Goal: Transaction & Acquisition: Purchase product/service

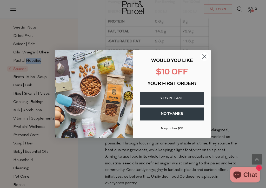
scroll to position [508, 0]
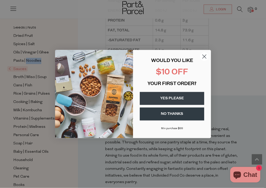
click at [205, 57] on circle "Close dialog" at bounding box center [204, 56] width 9 height 9
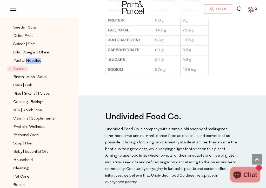
click at [205, 58] on img at bounding box center [157, 31] width 104 height 90
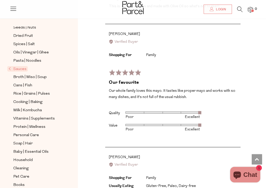
scroll to position [947, 0]
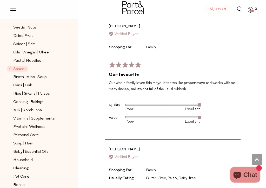
click at [213, 80] on p "Our whole family loves this mayo. It tastes like proper mayo and works with so …" at bounding box center [173, 86] width 128 height 12
click at [133, 63] on div "Rated 5 out of 5 Review posted 8 months ago Our favourite Our whole family love…" at bounding box center [172, 97] width 135 height 78
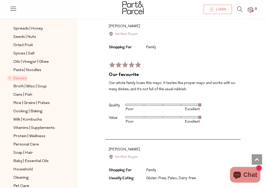
click at [31, 92] on span "Cans | Fish" at bounding box center [22, 95] width 19 height 6
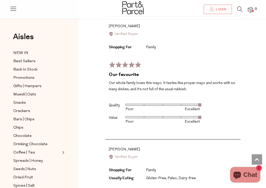
click at [197, 86] on div "Rated 5 out of 5 Review posted 8 months ago Our favourite Our whole family love…" at bounding box center [172, 97] width 135 height 78
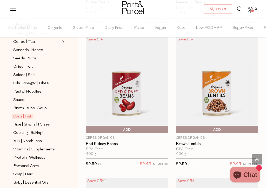
scroll to position [640, 0]
